Goal: Information Seeking & Learning: Check status

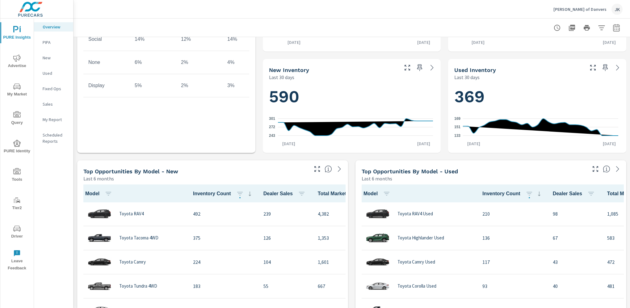
scroll to position [290, 0]
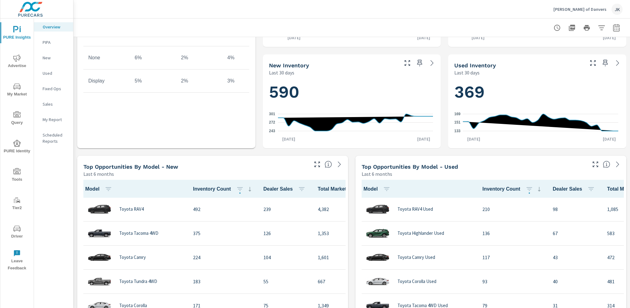
click at [613, 28] on icon "button" at bounding box center [616, 27] width 7 height 7
click at [577, 51] on select "Custom [DATE] Last week Last 7 days Last 14 days Last 30 days Last 45 days Last…" at bounding box center [562, 53] width 62 height 12
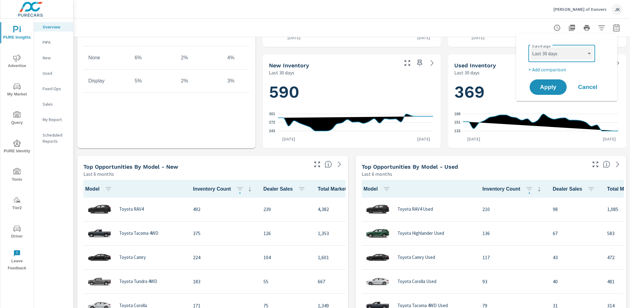
click at [531, 47] on select "Custom [DATE] Last week Last 7 days Last 14 days Last 30 days Last 45 days Last…" at bounding box center [562, 53] width 62 height 12
select select "[DATE]"
click at [544, 88] on span "Apply" at bounding box center [548, 87] width 25 height 6
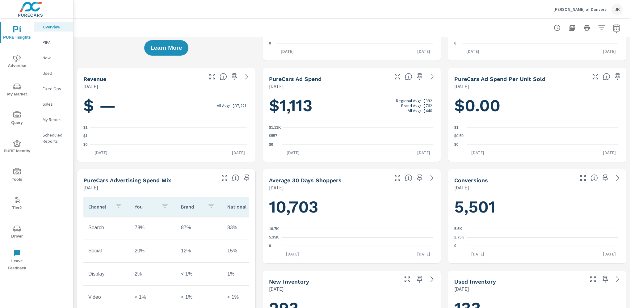
scroll to position [215, 0]
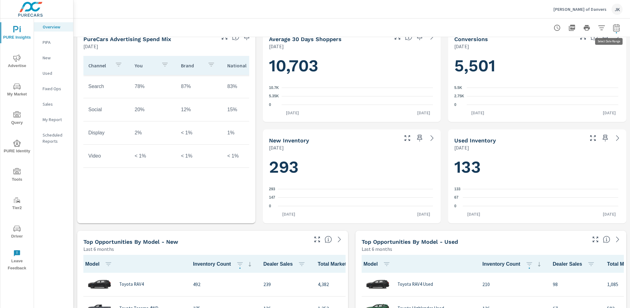
click at [614, 27] on icon "button" at bounding box center [616, 28] width 4 height 2
select select "[DATE]"
click at [551, 72] on p "+ Add comparison" at bounding box center [568, 69] width 79 height 7
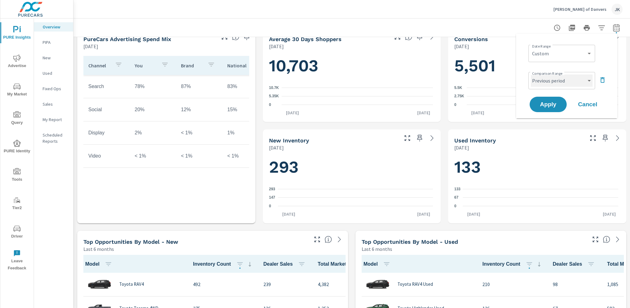
click at [588, 79] on select "Custom Previous period Previous month Previous year" at bounding box center [562, 80] width 62 height 12
click at [531, 74] on select "Custom Previous period Previous month Previous year" at bounding box center [562, 80] width 62 height 12
select select "custom"
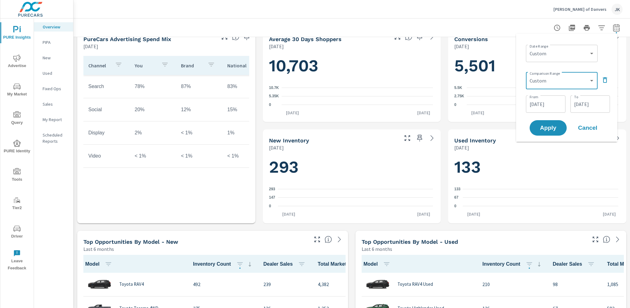
click at [544, 105] on input "[DATE]" at bounding box center [546, 104] width 35 height 12
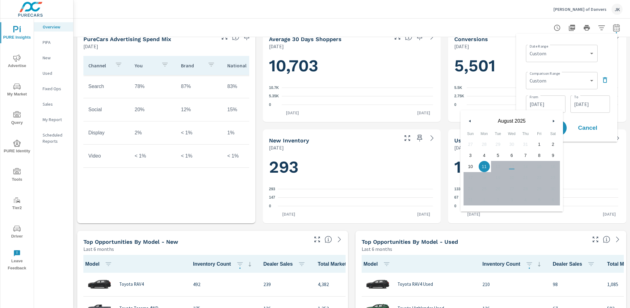
click at [471, 121] on button "button" at bounding box center [469, 120] width 7 height 7
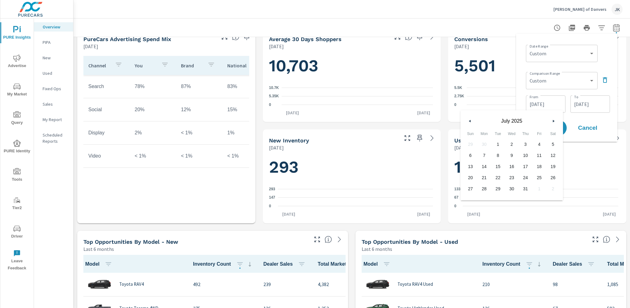
click at [539, 153] on span "11" at bounding box center [540, 155] width 14 height 8
type input "[DATE]"
click at [596, 103] on input "[DATE]" at bounding box center [590, 104] width 35 height 12
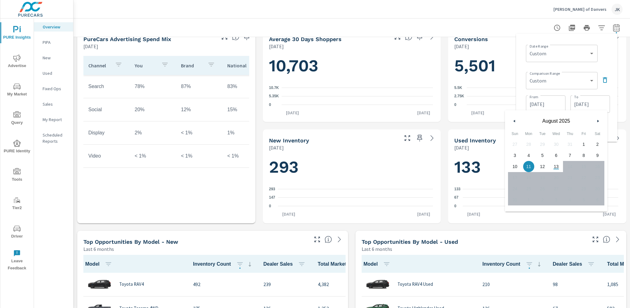
click at [516, 120] on button "button" at bounding box center [514, 120] width 7 height 7
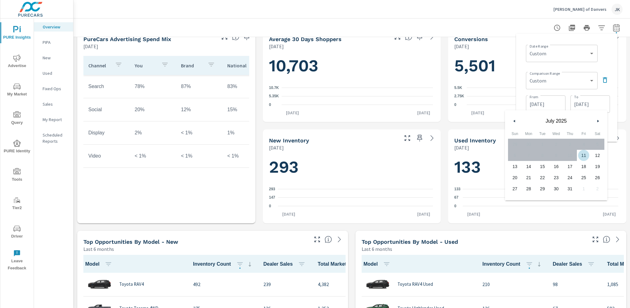
click at [582, 156] on span "11" at bounding box center [584, 155] width 14 height 8
click at [612, 128] on div "Date Range Custom [DATE] Last week Last 7 days Last 14 days Last 30 days Last 4…" at bounding box center [566, 88] width 91 height 98
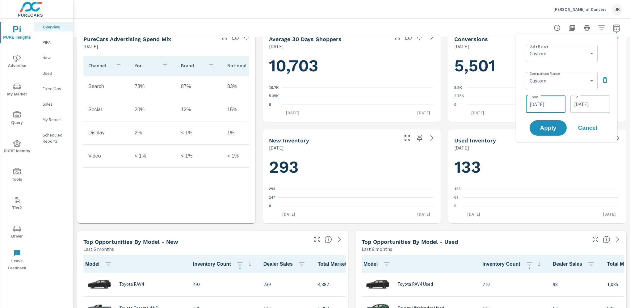
click at [551, 102] on input "[DATE]" at bounding box center [546, 104] width 35 height 12
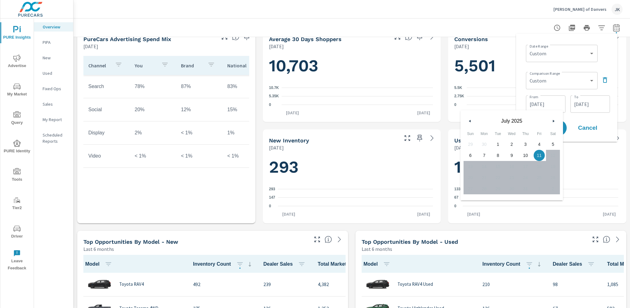
click at [541, 168] on span "18" at bounding box center [539, 166] width 5 height 11
click at [554, 120] on icon "button" at bounding box center [554, 121] width 3 height 2
click at [598, 169] on h1 "133" at bounding box center [537, 167] width 166 height 21
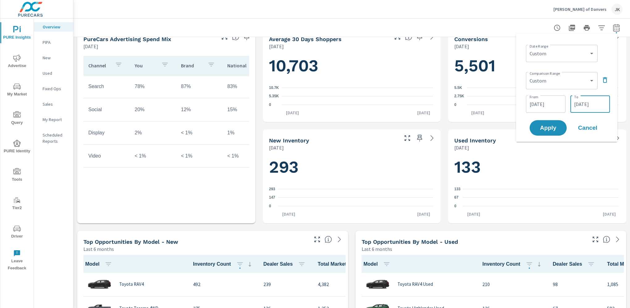
click at [574, 105] on input "[DATE]" at bounding box center [590, 104] width 35 height 12
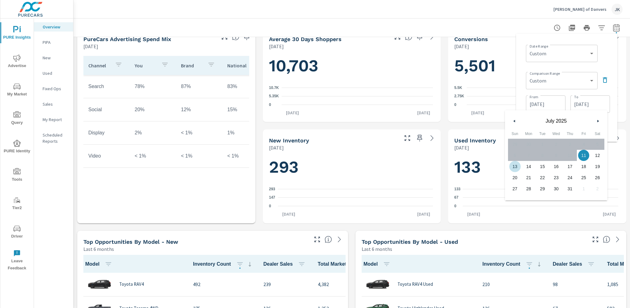
click at [513, 170] on span "13" at bounding box center [515, 166] width 14 height 8
type input "[DATE]"
click at [612, 154] on div "133 0 67 133 [DATE] [DATE]" at bounding box center [537, 187] width 173 height 67
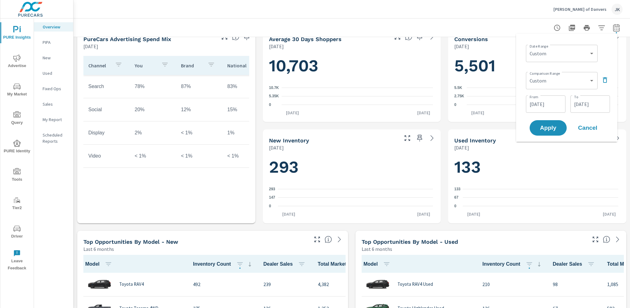
click at [551, 108] on input "[DATE]" at bounding box center [546, 104] width 35 height 12
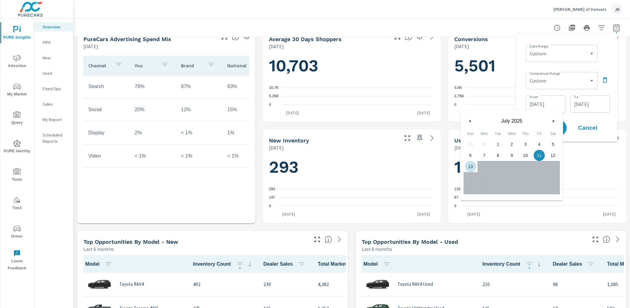
click at [470, 168] on span "13" at bounding box center [471, 166] width 14 height 8
type input "[DATE]"
click at [580, 161] on h1 "133" at bounding box center [537, 167] width 166 height 21
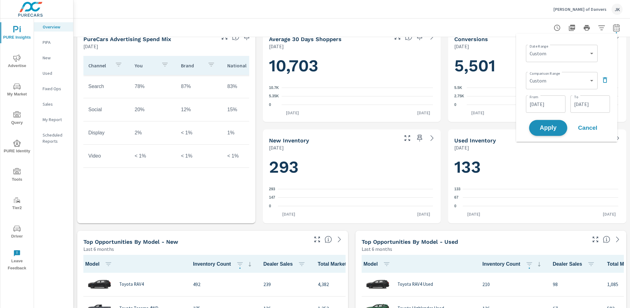
click at [553, 128] on span "Apply" at bounding box center [548, 128] width 25 height 6
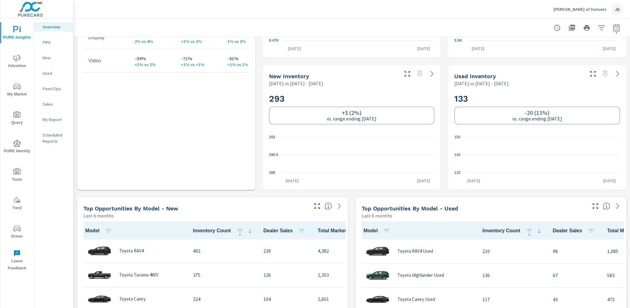
scroll to position [337, 0]
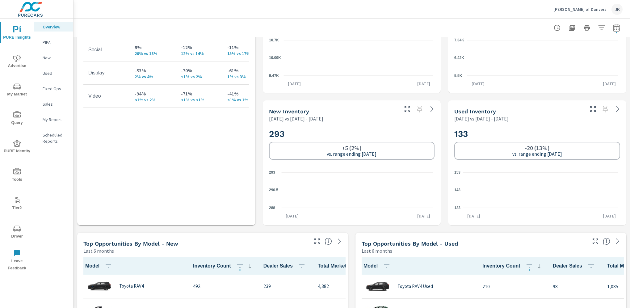
click at [605, 33] on div at bounding box center [587, 28] width 72 height 12
click at [613, 28] on icon "button" at bounding box center [616, 27] width 7 height 7
click at [575, 57] on select "Custom [DATE] Last week Last 7 days Last 14 days Last 30 days Last 45 days Last…" at bounding box center [562, 53] width 67 height 12
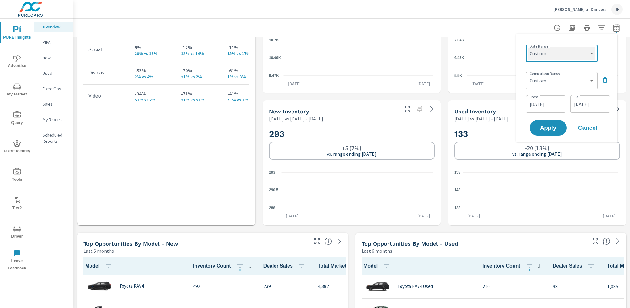
click at [529, 47] on select "Custom [DATE] Last week Last 7 days Last 14 days Last 30 days Last 45 days Last…" at bounding box center [562, 53] width 67 height 12
select select "Last 30 days"
click at [603, 80] on icon "button" at bounding box center [605, 80] width 4 height 6
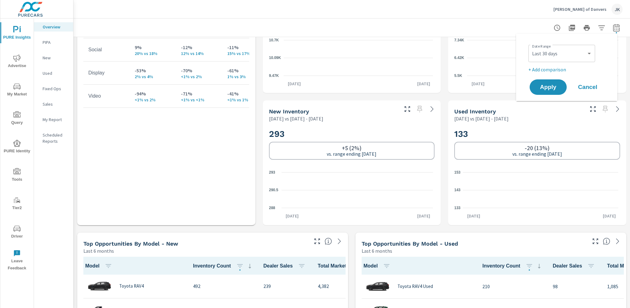
click at [551, 67] on p "+ Add comparison" at bounding box center [568, 69] width 79 height 7
select select "Previous period"
click at [552, 104] on span "Apply" at bounding box center [548, 105] width 25 height 6
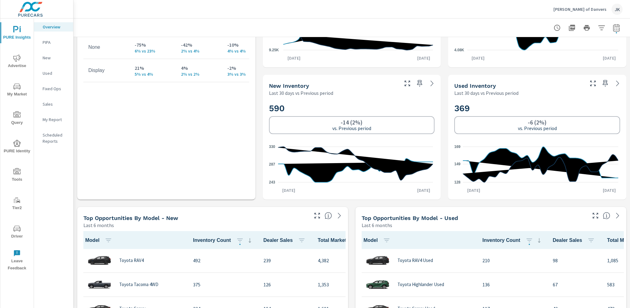
scroll to position [135, 0]
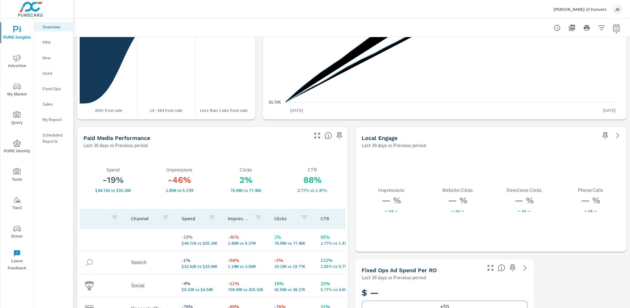
scroll to position [1042, 0]
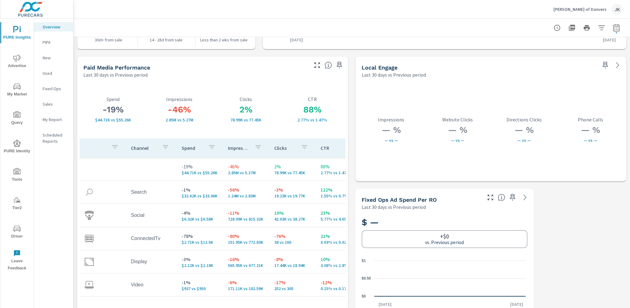
click at [314, 62] on icon "button" at bounding box center [317, 64] width 7 height 7
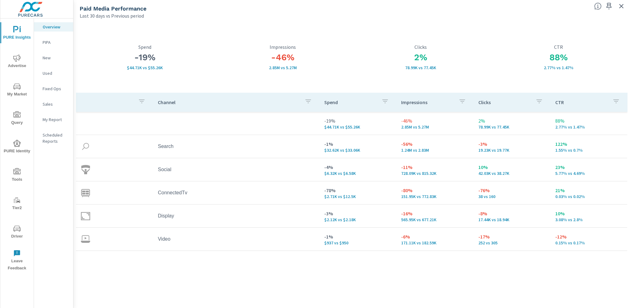
click at [543, 290] on div "Channel Spend Impressions Clicks CTR -19% $44.71K vs $55.26K -46% 2.85M vs 5.27…" at bounding box center [352, 195] width 552 height 204
click at [545, 285] on div "Channel Spend Impressions Clicks CTR -19% $44.71K vs $55.26K -46% 2.85M vs 5.27…" at bounding box center [352, 195] width 552 height 204
click at [356, 280] on div "Channel Spend Impressions Clicks CTR -19% $44.71K vs $55.26K -46% 2.85M vs 5.27…" at bounding box center [352, 195] width 552 height 204
click at [331, 198] on p "$2.71K vs $12.5K" at bounding box center [357, 196] width 67 height 5
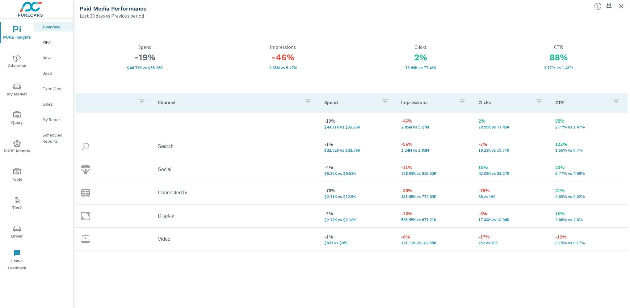
click at [343, 272] on div "Channel Spend Impressions Clicks CTR -19% $44.71K vs $55.26K -46% 2.85M vs 5.27…" at bounding box center [352, 195] width 552 height 204
click at [12, 61] on span "Advertise" at bounding box center [17, 61] width 30 height 15
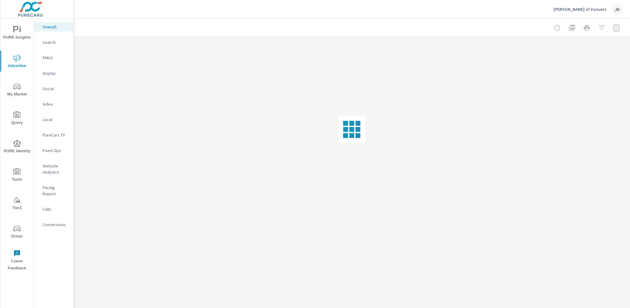
click at [49, 74] on p "Display" at bounding box center [56, 73] width 26 height 6
click at [48, 57] on p "PMAX" at bounding box center [56, 58] width 26 height 6
click at [49, 39] on div "Search" at bounding box center [53, 42] width 39 height 9
click at [48, 56] on p "PMAX" at bounding box center [56, 58] width 26 height 6
click at [48, 76] on div "Display" at bounding box center [53, 73] width 39 height 9
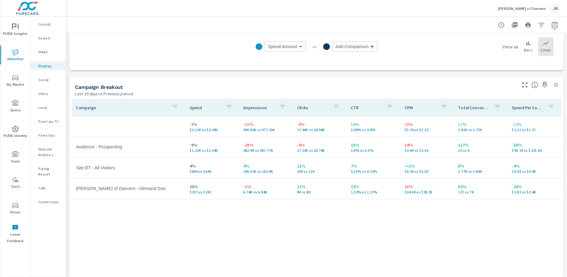
scroll to position [213, 0]
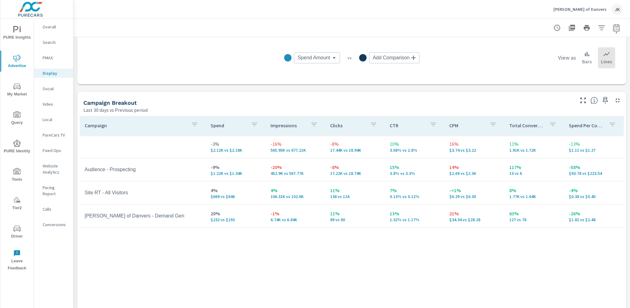
click at [613, 29] on icon "button" at bounding box center [616, 27] width 7 height 7
select select "Last 30 days"
select select "Previous period"
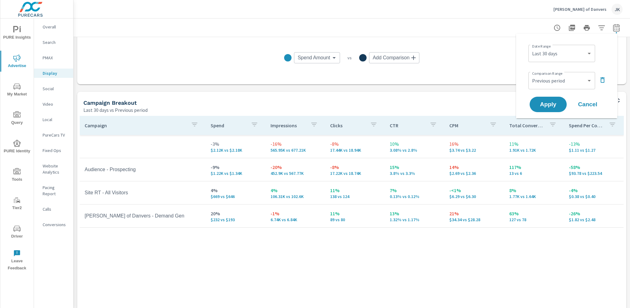
click at [594, 105] on span "Cancel" at bounding box center [587, 105] width 25 height 6
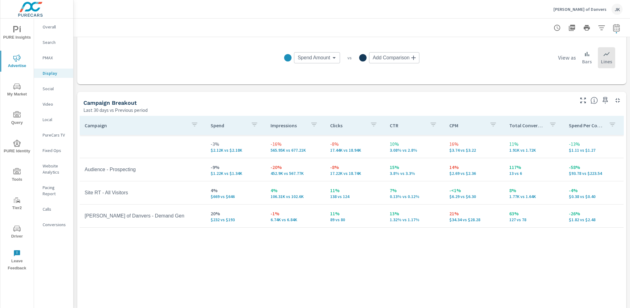
click at [579, 272] on div "Campaign Spend Impressions Clicks CTR CPM Total Conversions Spend Per Conversio…" at bounding box center [352, 226] width 544 height 221
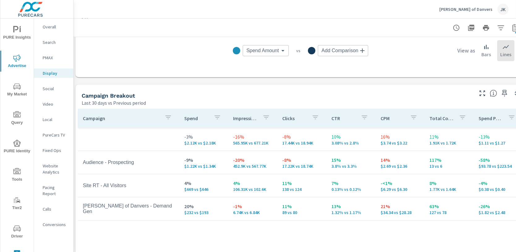
scroll to position [221, 0]
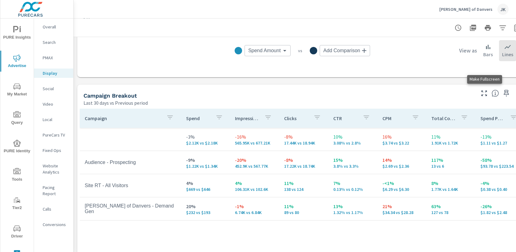
click at [481, 91] on icon "button" at bounding box center [483, 93] width 7 height 7
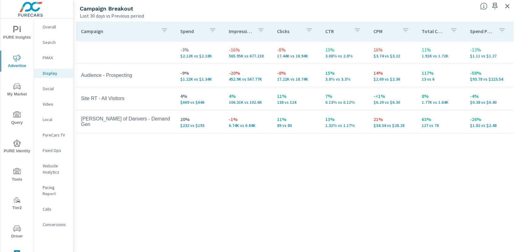
click at [391, 206] on div "Campaign Spend Impressions Clicks CTR CPM Total Conversions Spend Per Conversio…" at bounding box center [294, 131] width 437 height 219
click at [45, 88] on p "Social" at bounding box center [56, 89] width 26 height 6
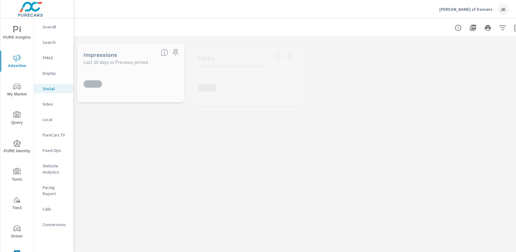
click at [310, 149] on icon at bounding box center [301, 213] width 437 height 157
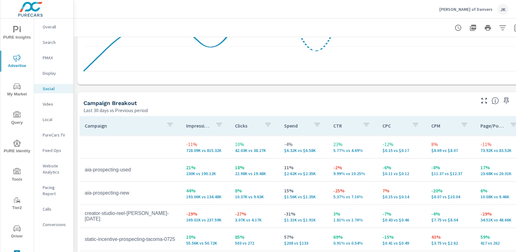
scroll to position [226, 0]
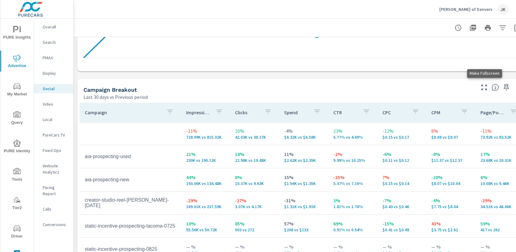
click at [484, 87] on icon "button" at bounding box center [483, 87] width 7 height 7
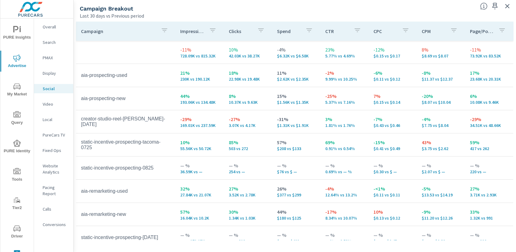
click at [58, 132] on p "PureCars TV" at bounding box center [56, 135] width 26 height 6
